Goal: Task Accomplishment & Management: Use online tool/utility

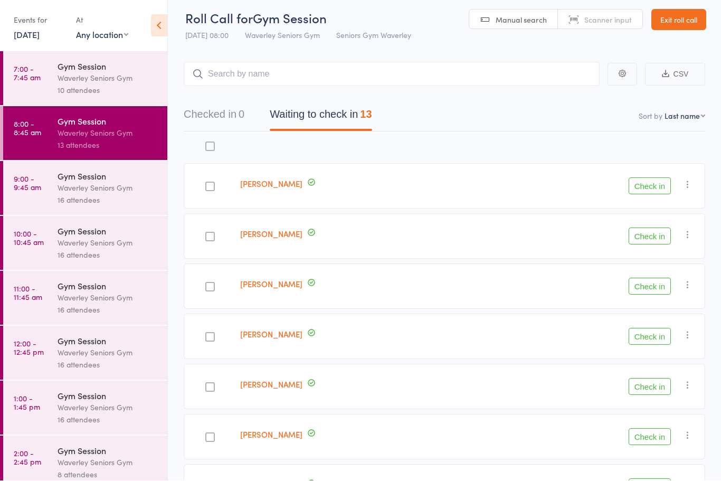
click at [104, 200] on div "16 attendees" at bounding box center [108, 200] width 101 height 12
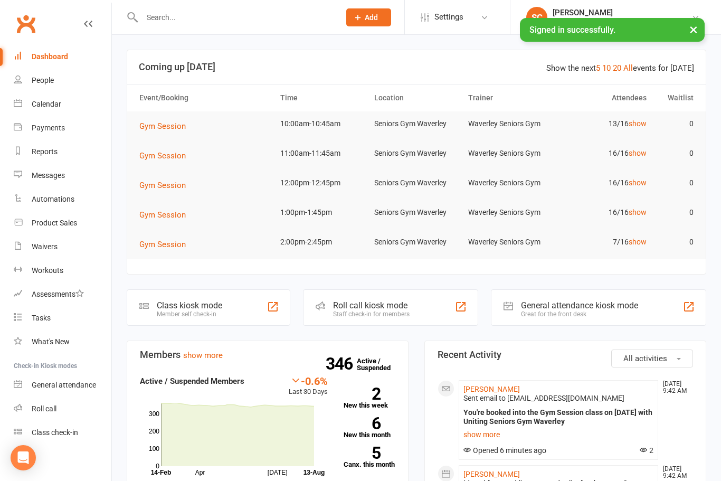
click at [55, 407] on div "Roll call" at bounding box center [44, 409] width 25 height 8
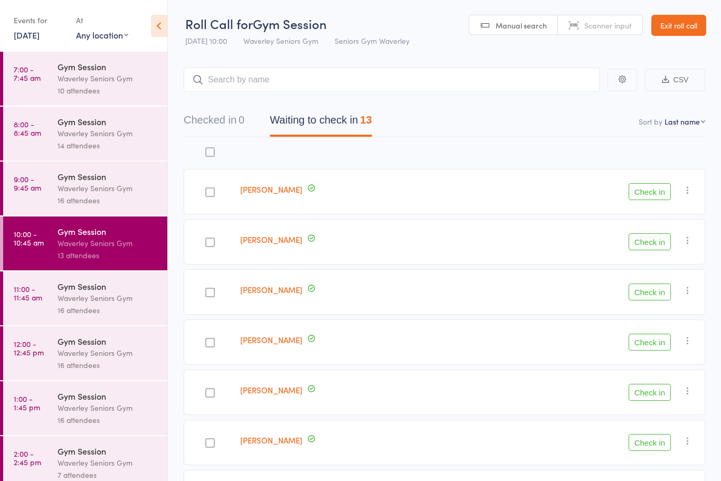
click at [112, 185] on div "Waverley Seniors Gym" at bounding box center [108, 188] width 101 height 12
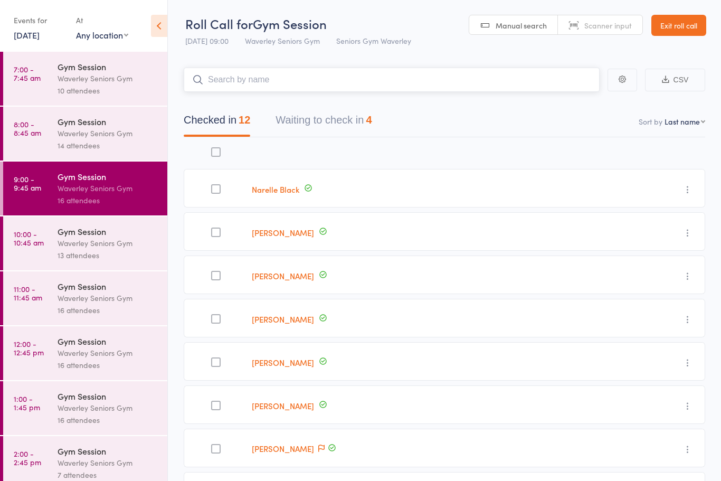
click at [360, 127] on button "Waiting to check in 4" at bounding box center [324, 123] width 96 height 28
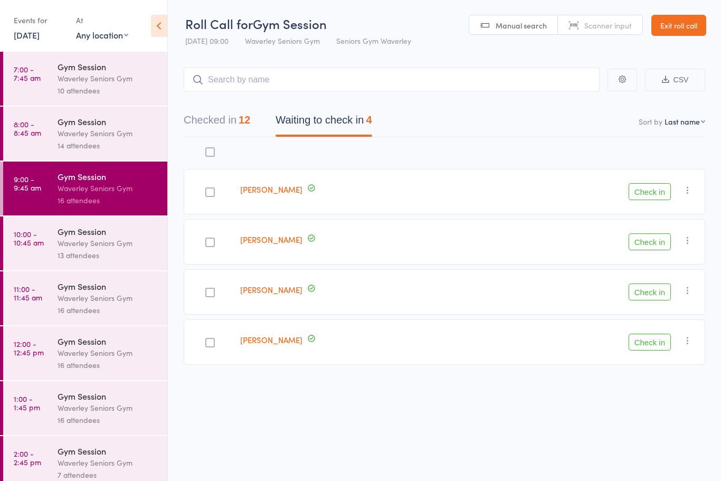
click at [659, 238] on button "Check in" at bounding box center [650, 241] width 42 height 17
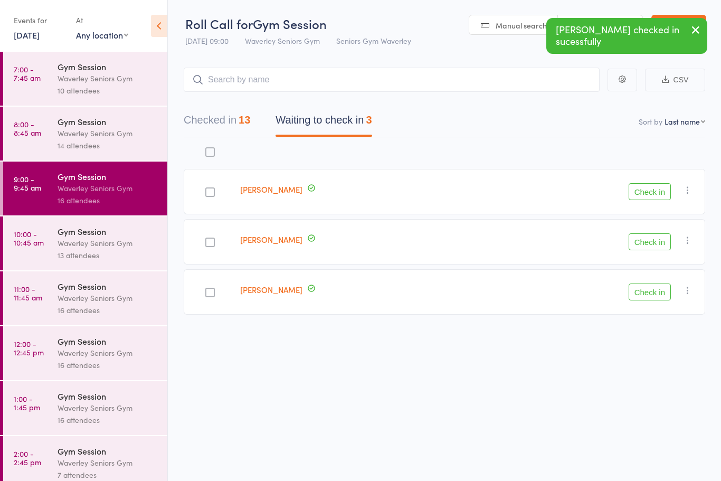
click at [693, 295] on icon "button" at bounding box center [688, 290] width 11 height 11
click at [668, 396] on li "Mark absent" at bounding box center [650, 396] width 87 height 14
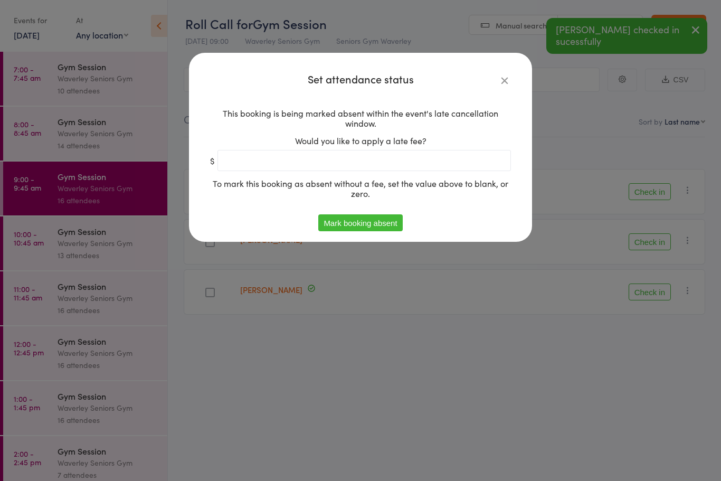
click at [395, 223] on button "Mark booking absent" at bounding box center [360, 222] width 84 height 17
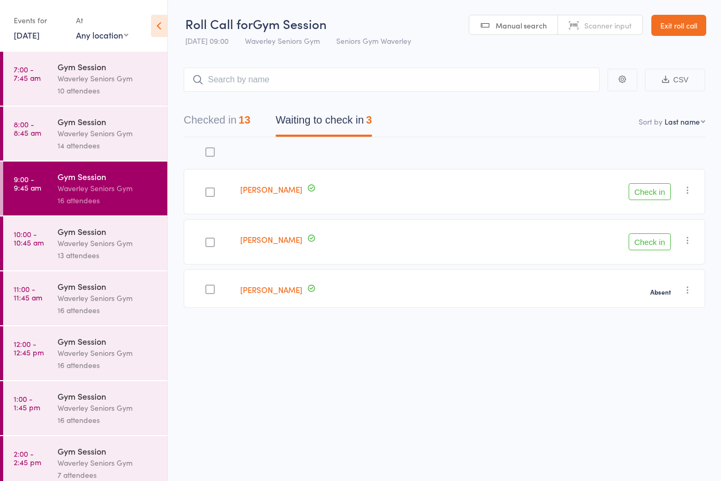
click at [692, 240] on icon "button" at bounding box center [688, 240] width 11 height 11
click at [660, 350] on li "Mark absent" at bounding box center [650, 346] width 87 height 14
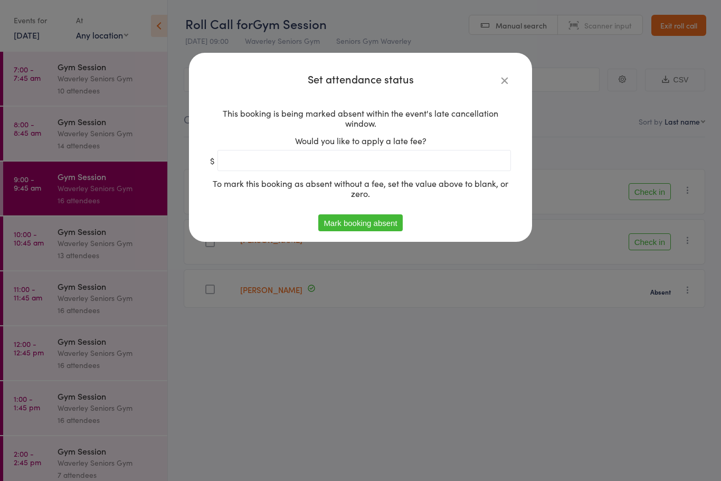
click at [397, 228] on button "Mark booking absent" at bounding box center [360, 222] width 84 height 17
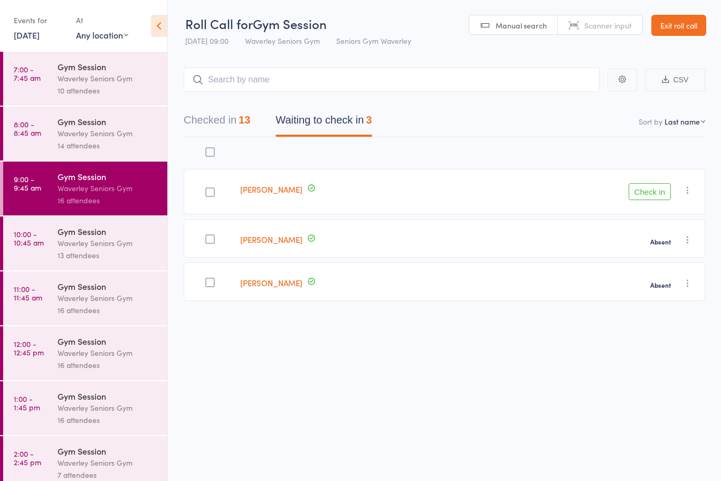
click at [691, 187] on icon "button" at bounding box center [688, 190] width 11 height 11
click at [655, 303] on li "Mark absent" at bounding box center [650, 296] width 87 height 14
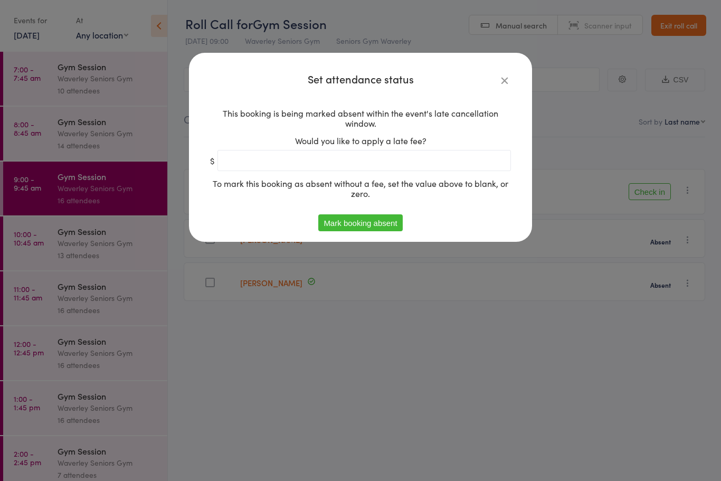
click at [374, 222] on button "Mark booking absent" at bounding box center [360, 222] width 84 height 17
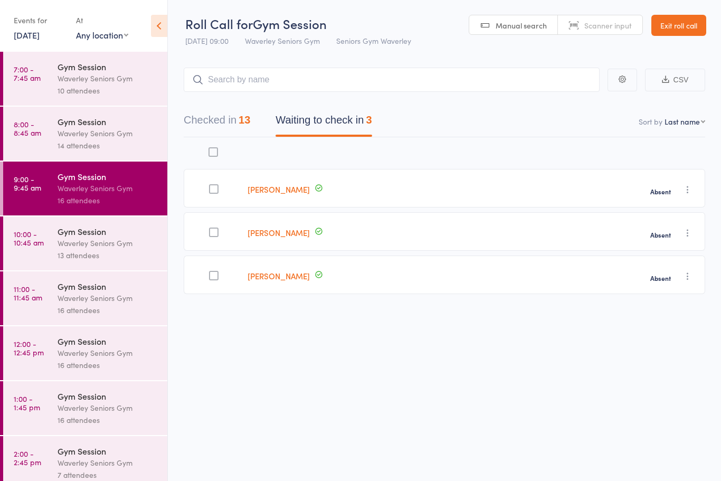
click at [99, 249] on div "Waverley Seniors Gym" at bounding box center [108, 243] width 101 height 12
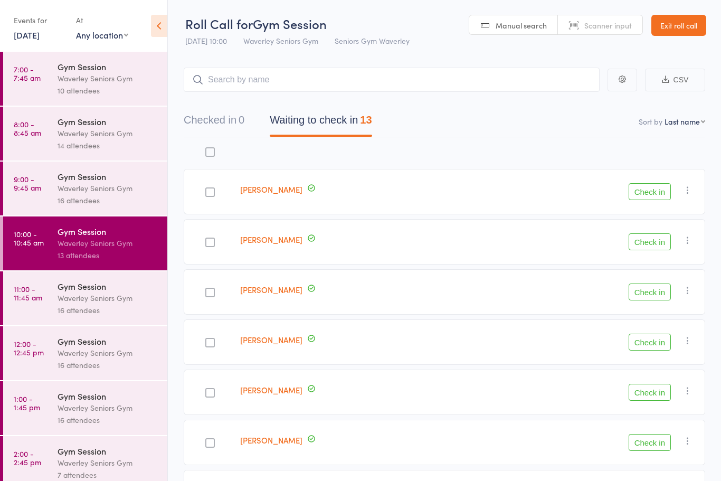
click at [168, 14] on header "Roll Call for Gym Session [DATE] 10:00 Waverley Seniors Gym Seniors Gym Waverle…" at bounding box center [445, 26] width 554 height 52
click at [159, 23] on icon at bounding box center [159, 26] width 16 height 22
